Goal: Information Seeking & Learning: Learn about a topic

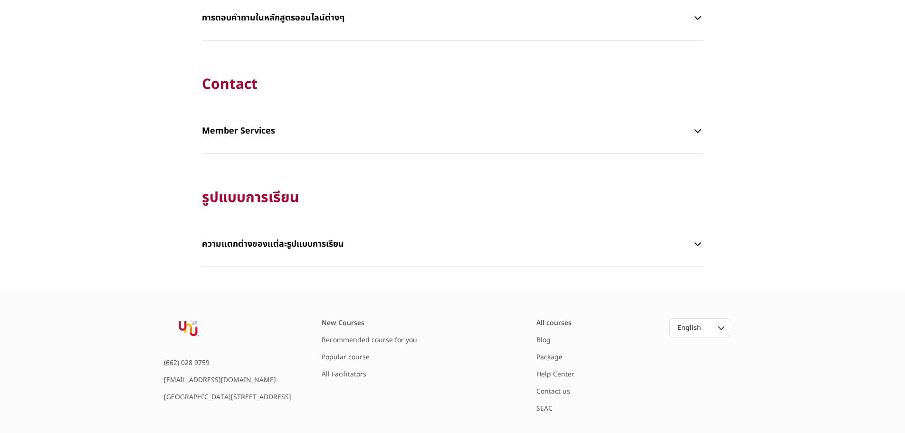
scroll to position [1931, 0]
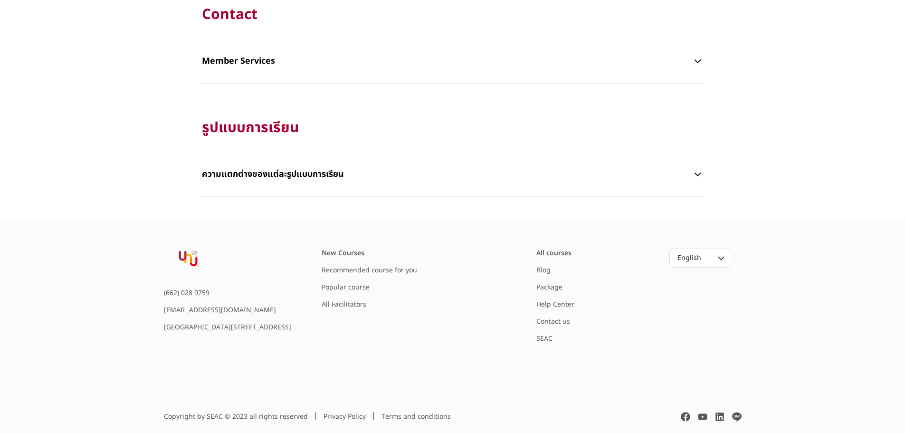
click at [540, 334] on link "SEAC" at bounding box center [545, 339] width 16 height 10
click at [550, 317] on link "Contact us" at bounding box center [554, 322] width 34 height 10
click at [541, 265] on link "Blog" at bounding box center [544, 270] width 14 height 10
click at [362, 299] on link "All Facilitators" at bounding box center [344, 304] width 45 height 10
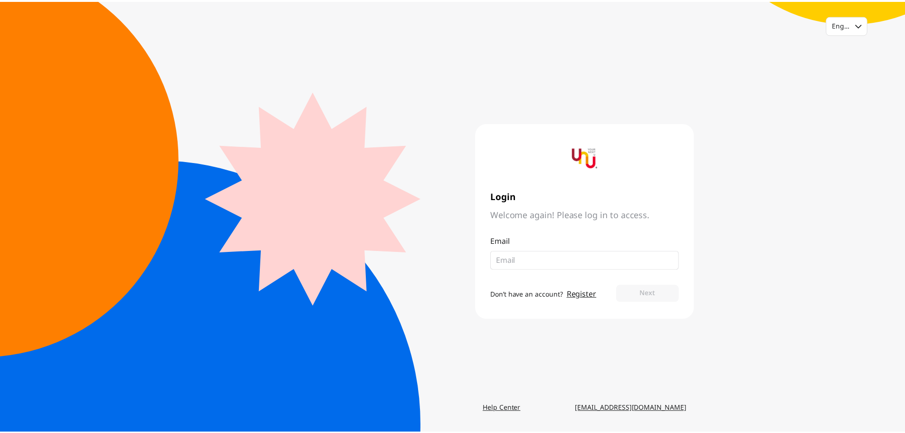
scroll to position [1931, 0]
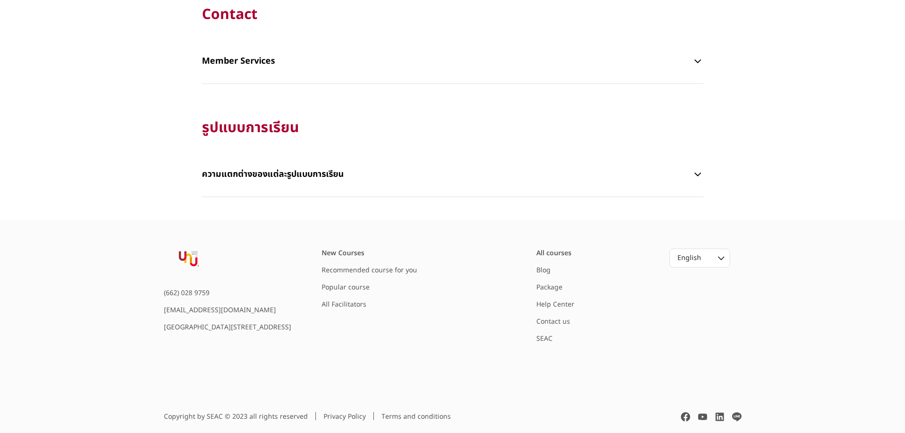
click at [255, 163] on p "ความแตกต่างของแต่ละรูปแบบการเรียน" at bounding box center [447, 174] width 491 height 29
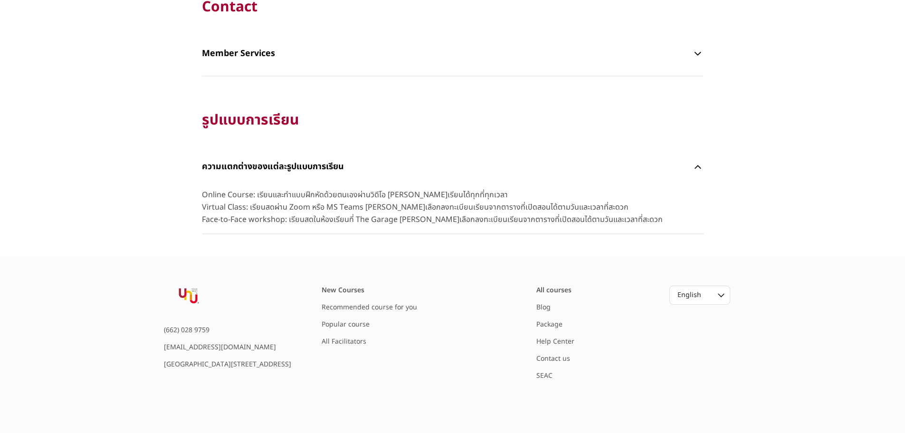
click at [194, 296] on img at bounding box center [188, 297] width 49 height 22
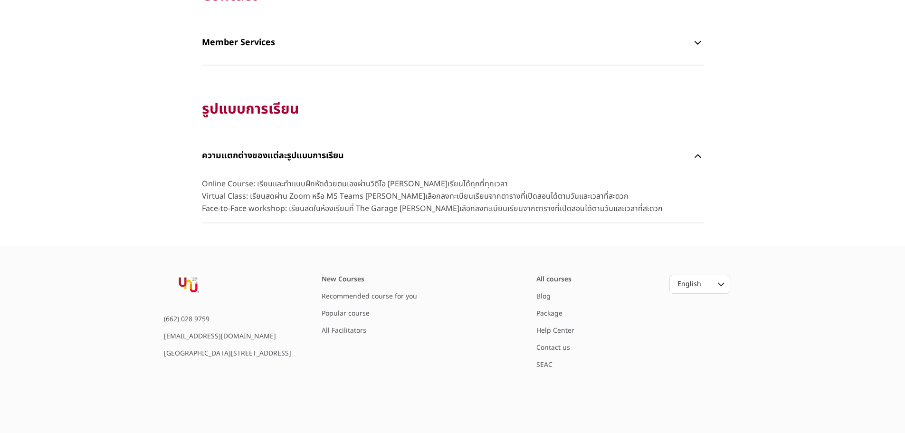
scroll to position [1976, 0]
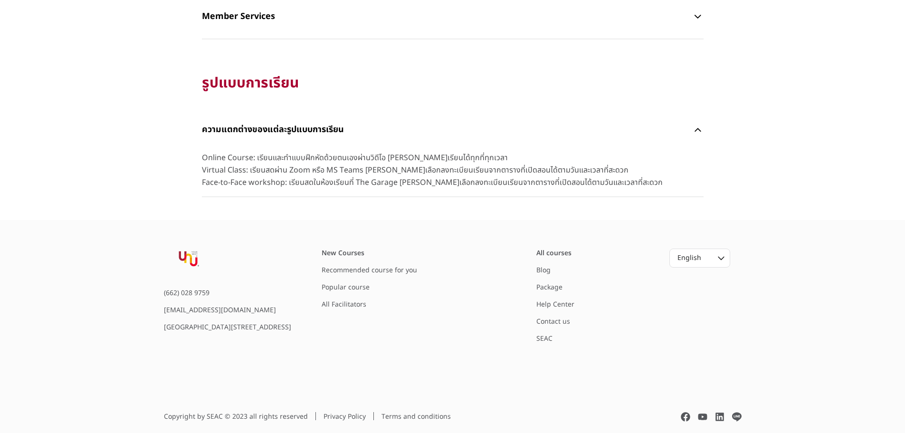
click at [370, 282] on link "Popular course" at bounding box center [346, 287] width 48 height 10
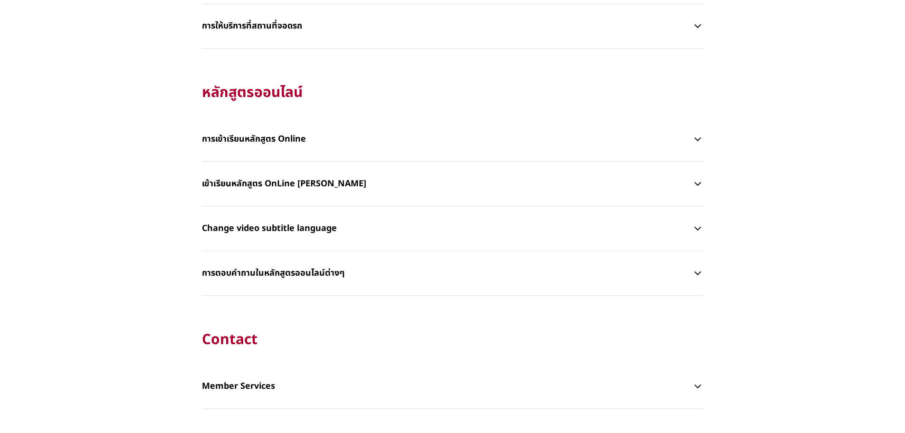
scroll to position [1503, 0]
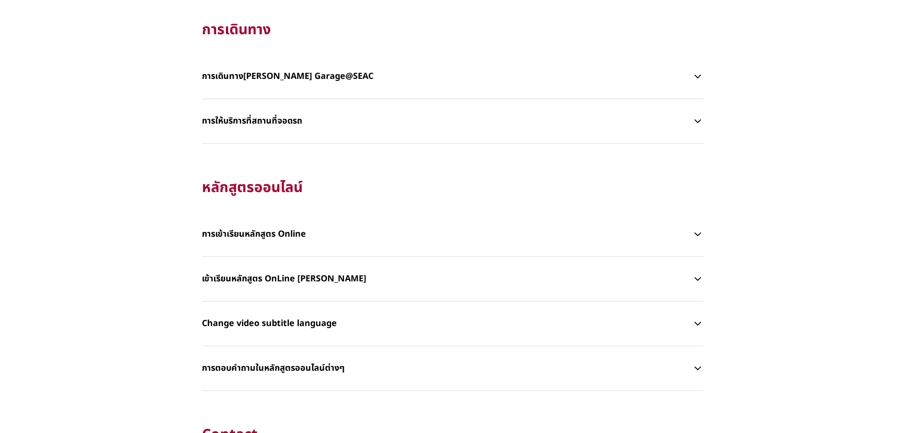
click at [362, 232] on p "การเข้าเรียนหลักสูตร Online" at bounding box center [447, 234] width 491 height 29
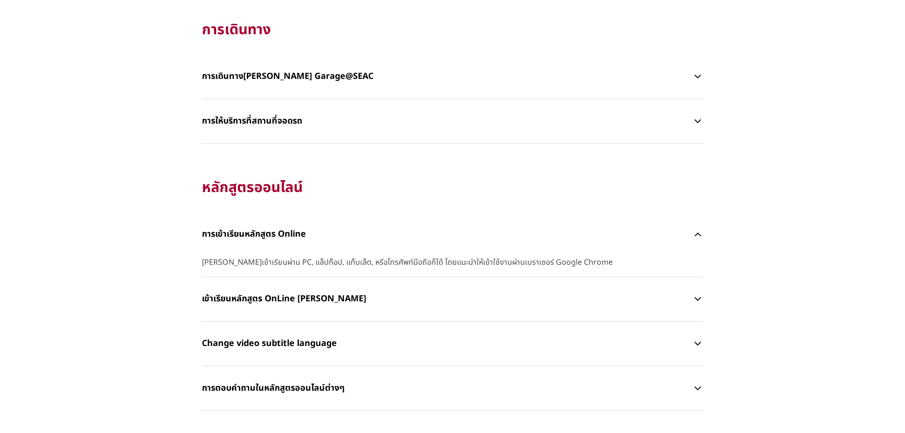
scroll to position [1408, 0]
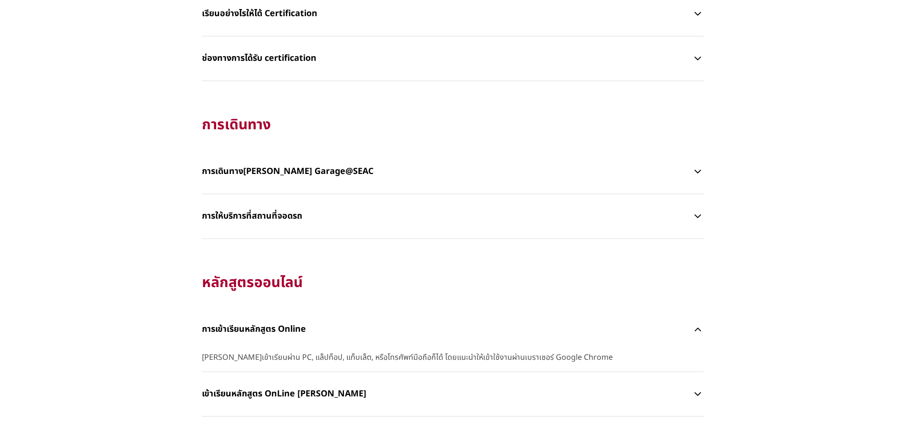
click at [311, 218] on p "การให้บริการที่สถานที่จอดรถ" at bounding box center [447, 216] width 491 height 29
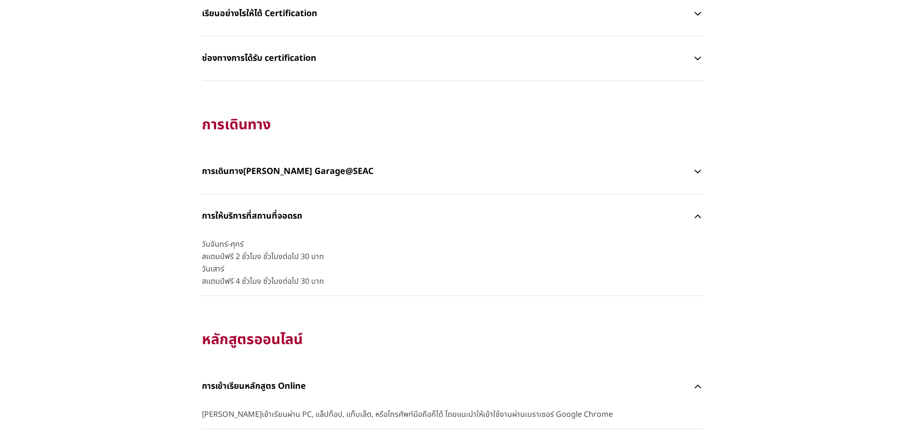
click at [385, 172] on p "การเดินทาง[PERSON_NAME] Garage@SEAC" at bounding box center [447, 171] width 491 height 29
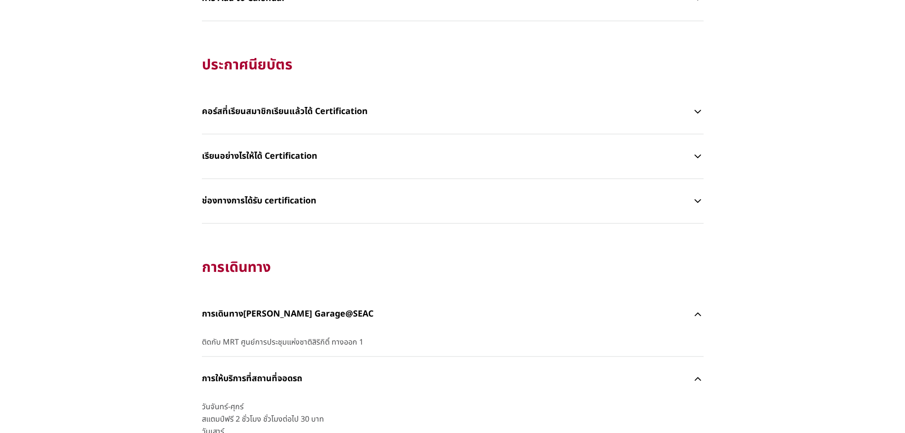
scroll to position [1218, 0]
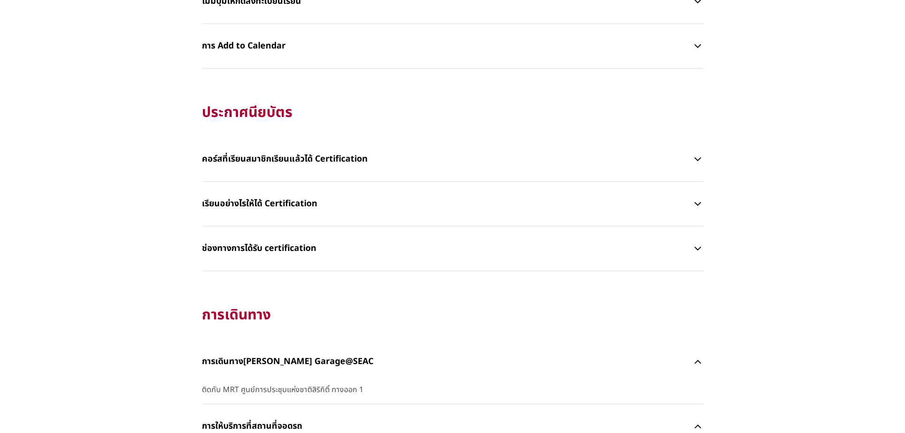
click at [357, 205] on p "เรียนอย่างไรให้ได้ Certification" at bounding box center [447, 204] width 491 height 29
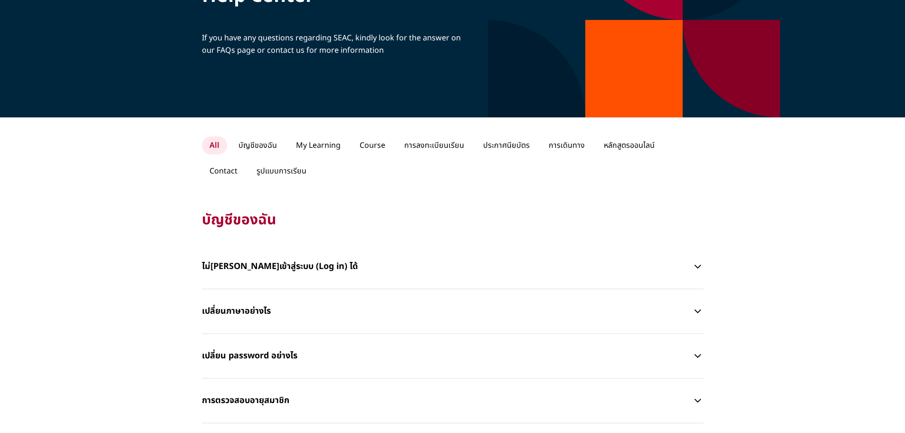
scroll to position [0, 0]
